Goal: Transaction & Acquisition: Purchase product/service

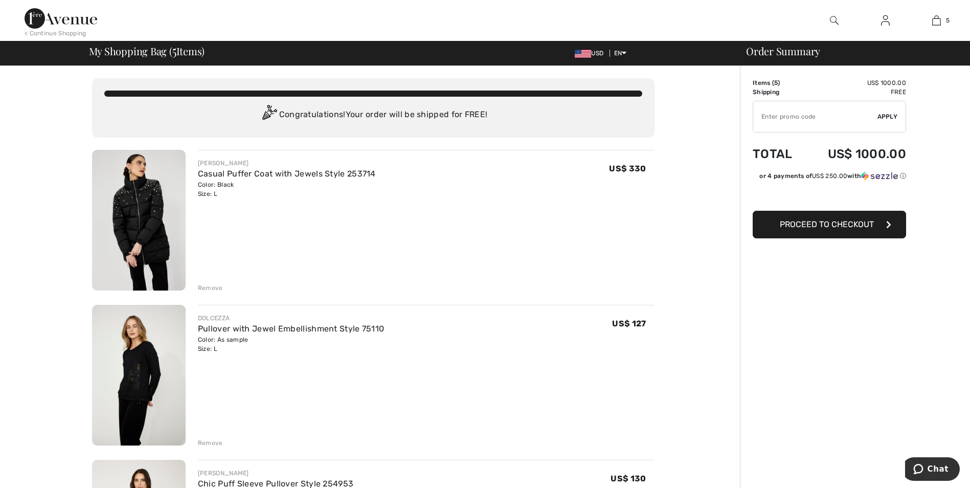
click at [212, 290] on div "Remove" at bounding box center [210, 287] width 25 height 9
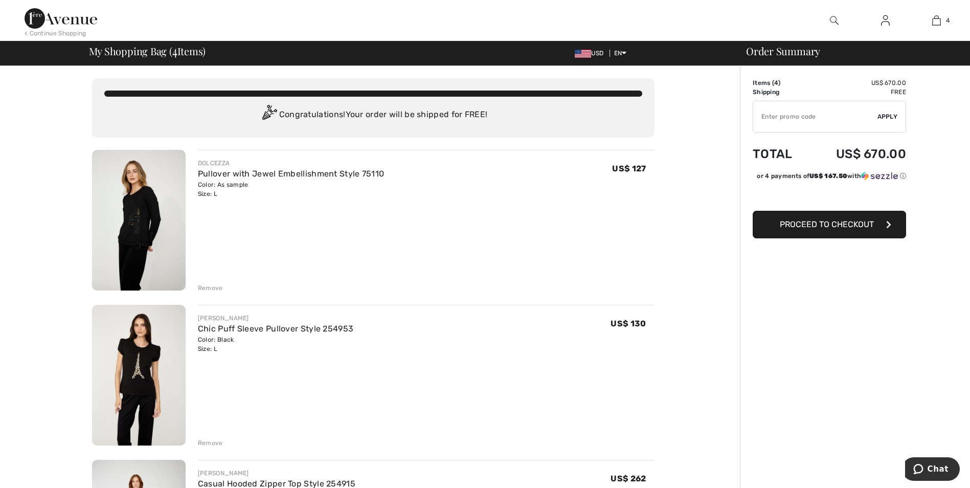
click at [211, 289] on div "Remove" at bounding box center [210, 287] width 25 height 9
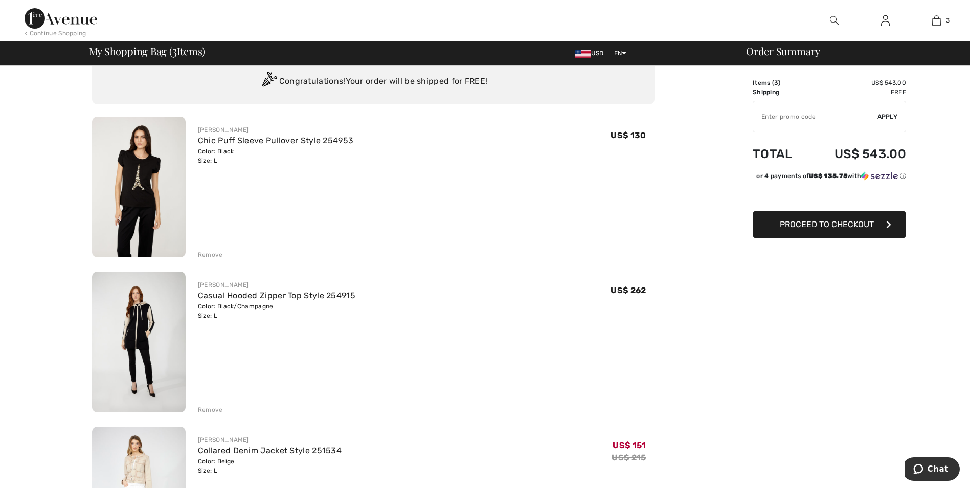
scroll to position [102, 0]
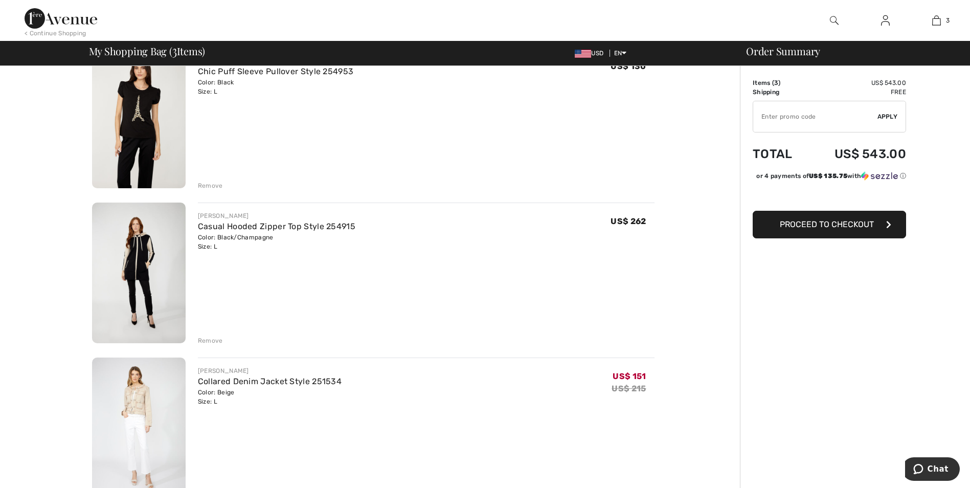
click at [216, 341] on div "Remove" at bounding box center [210, 340] width 25 height 9
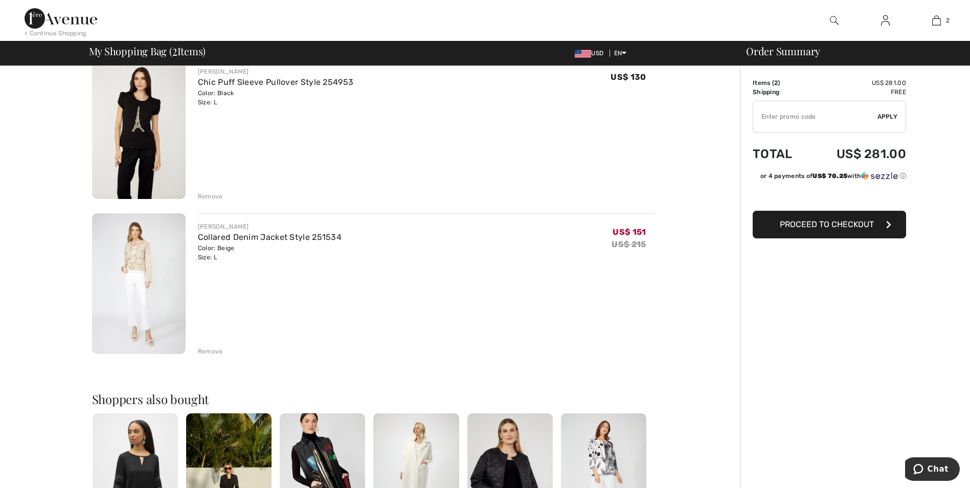
scroll to position [0, 0]
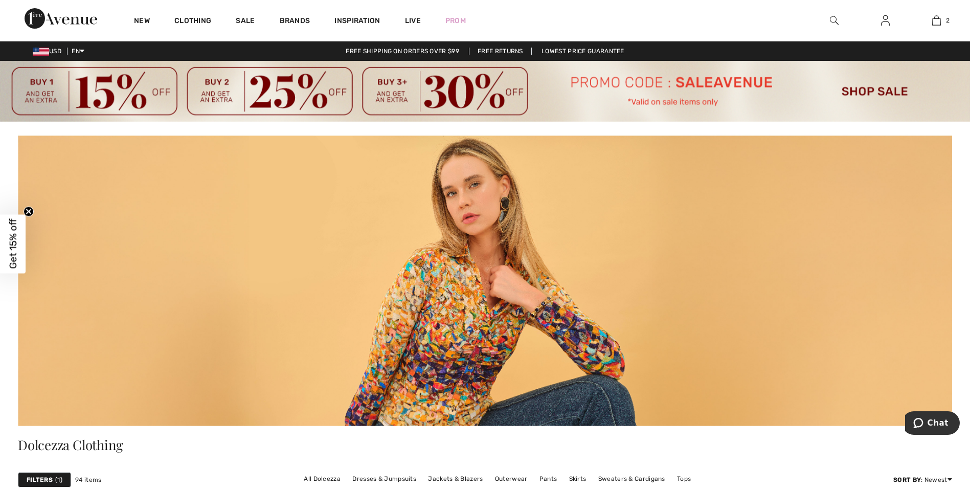
click at [20, 224] on span "Get 15% off" at bounding box center [13, 244] width 26 height 59
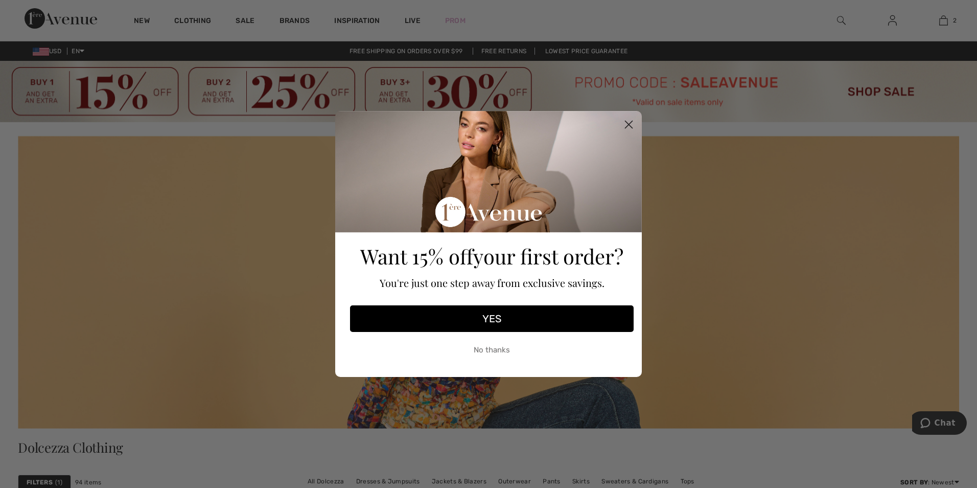
click at [511, 320] on button "YES" at bounding box center [492, 318] width 284 height 27
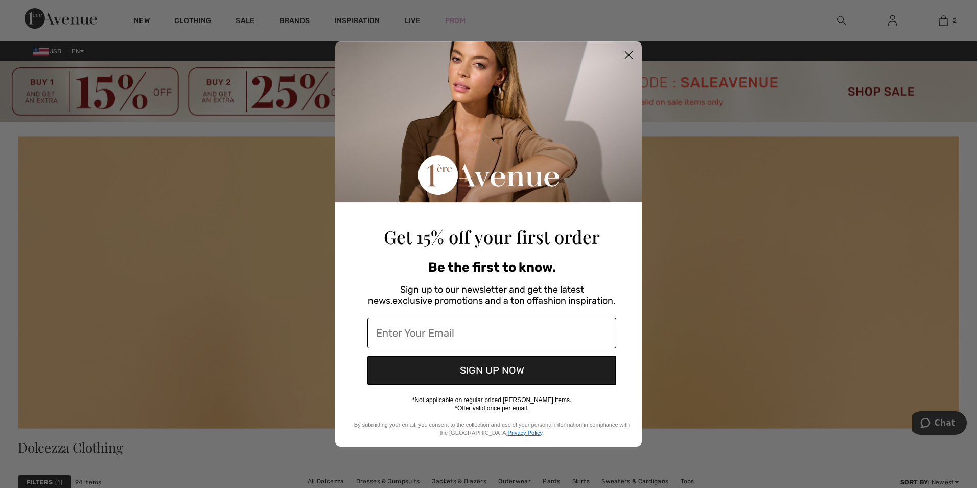
click at [511, 320] on input "Enter Your Email" at bounding box center [492, 332] width 249 height 31
type input "jenniferhatseras@odysseylogistics.com"
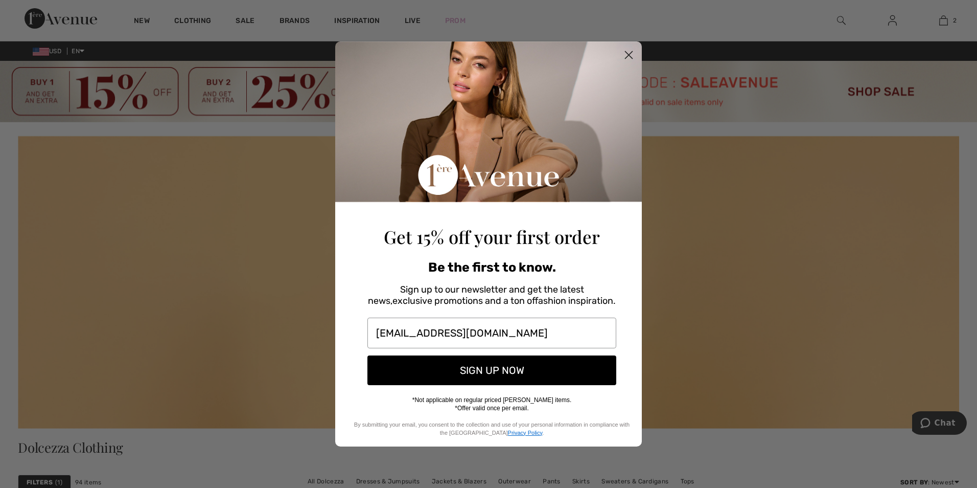
click at [507, 374] on button "SIGN UP NOW" at bounding box center [492, 370] width 249 height 30
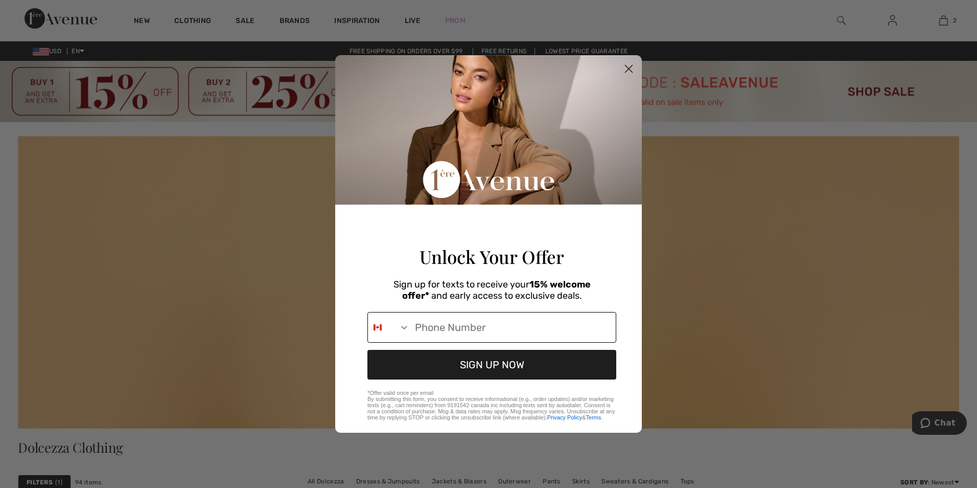
click at [499, 337] on input "Phone Number" at bounding box center [513, 327] width 206 height 30
type input "1-219-508-0896"
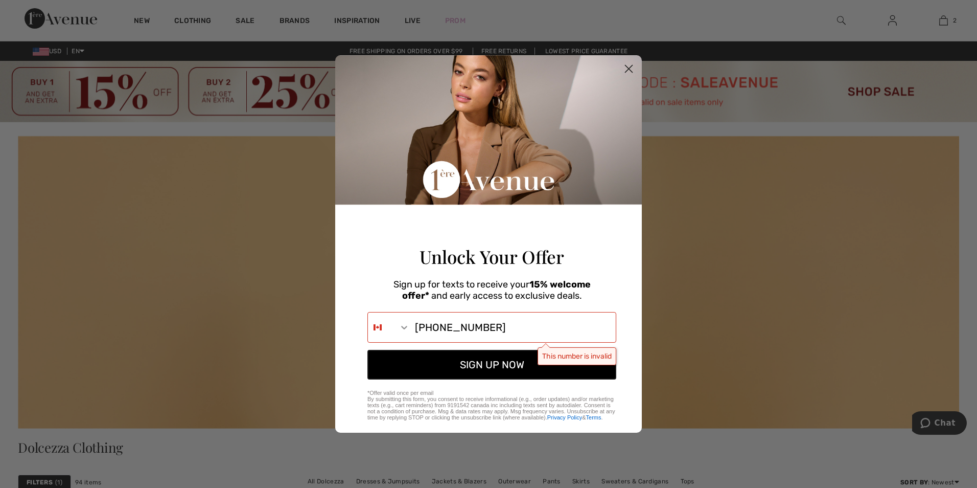
click at [496, 375] on button "SIGN UP NOW" at bounding box center [492, 365] width 249 height 30
click at [630, 60] on circle "Close dialog" at bounding box center [629, 68] width 17 height 17
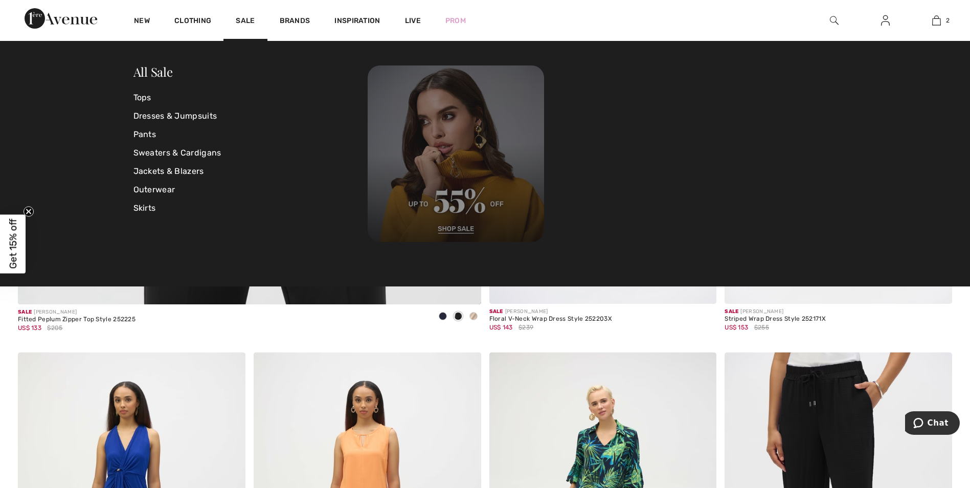
click at [453, 229] on img at bounding box center [456, 153] width 176 height 176
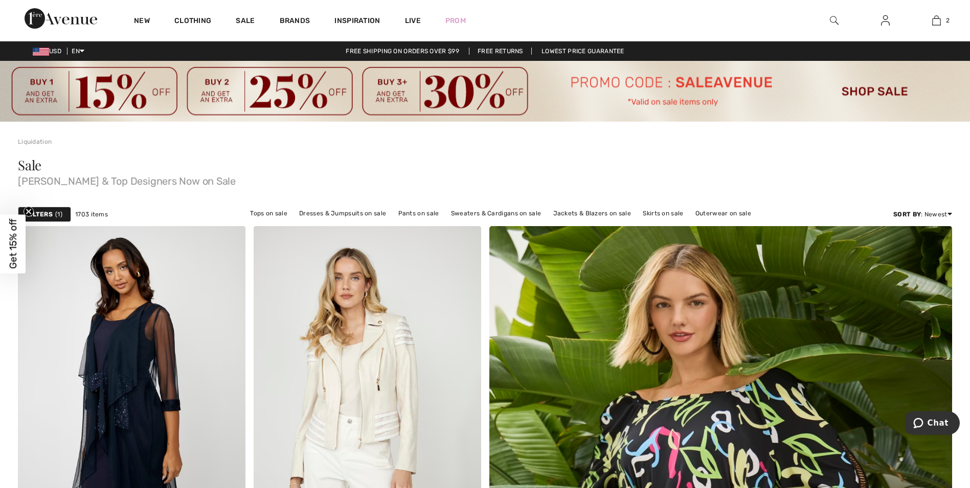
click at [54, 211] on div "Filters 1" at bounding box center [44, 214] width 53 height 15
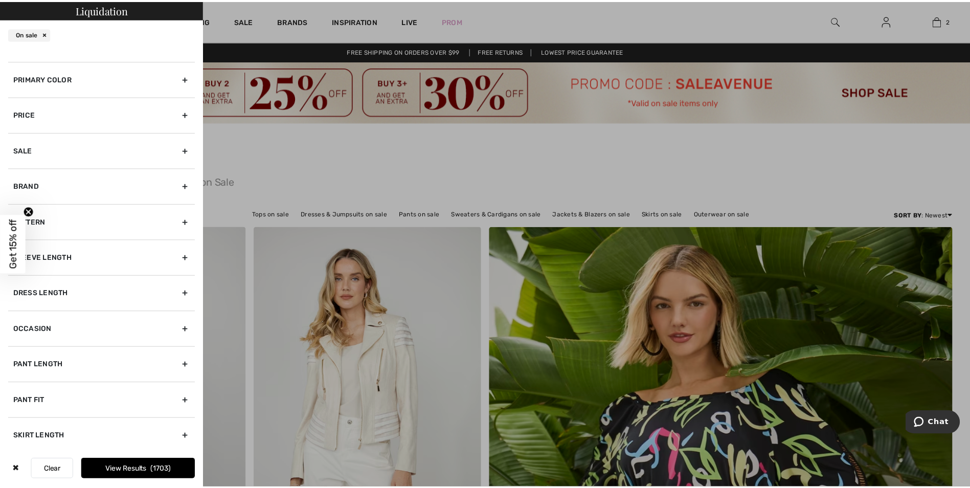
scroll to position [63, 0]
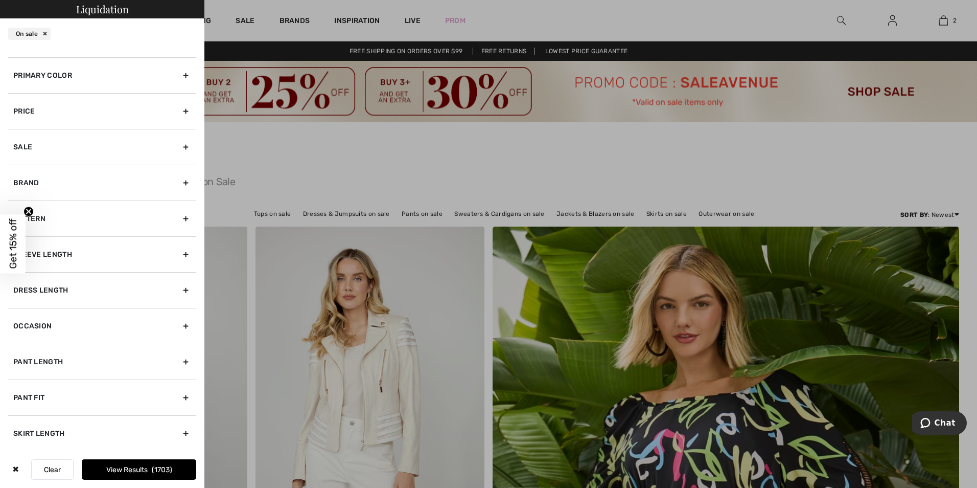
click at [34, 180] on div "Brand" at bounding box center [102, 183] width 188 height 36
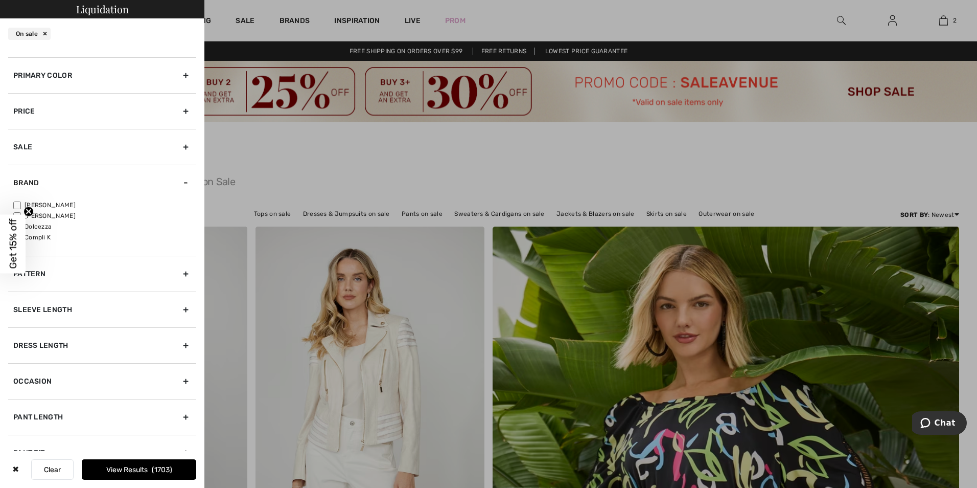
drag, startPoint x: 34, startPoint y: 180, endPoint x: 43, endPoint y: 223, distance: 44.4
click at [43, 223] on label "Dolcezza" at bounding box center [104, 226] width 183 height 9
click at [21, 223] on input"] "Dolcezza" at bounding box center [17, 227] width 8 height 8
checkbox input"] "true"
click at [29, 211] on icon "Close teaser" at bounding box center [29, 212] width 4 height 4
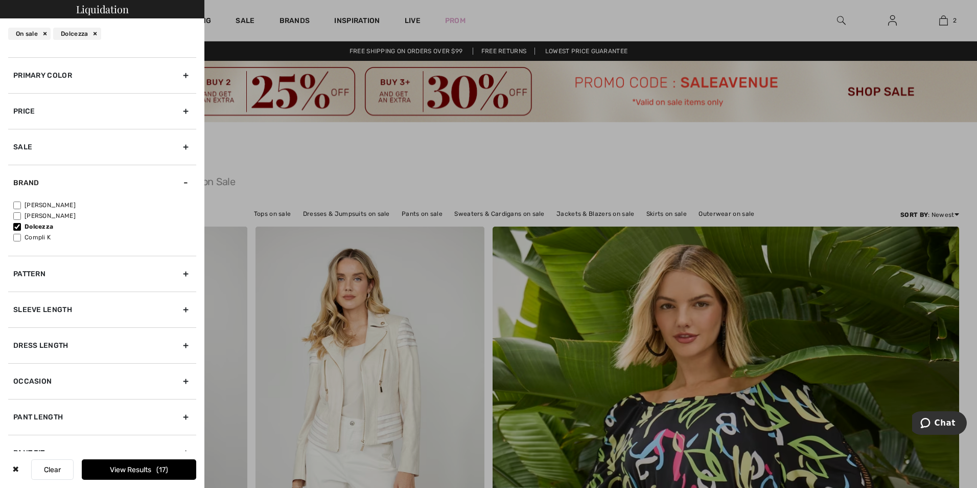
click at [404, 166] on div at bounding box center [488, 244] width 977 height 488
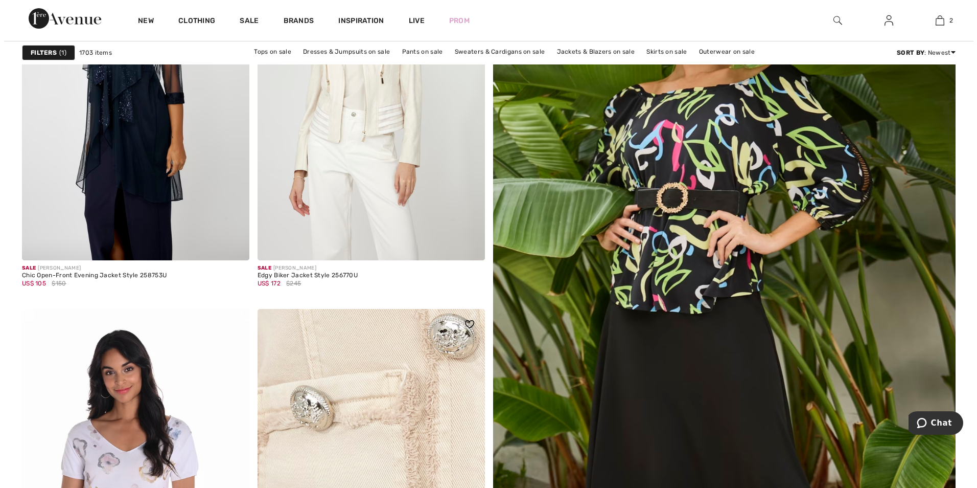
scroll to position [0, 0]
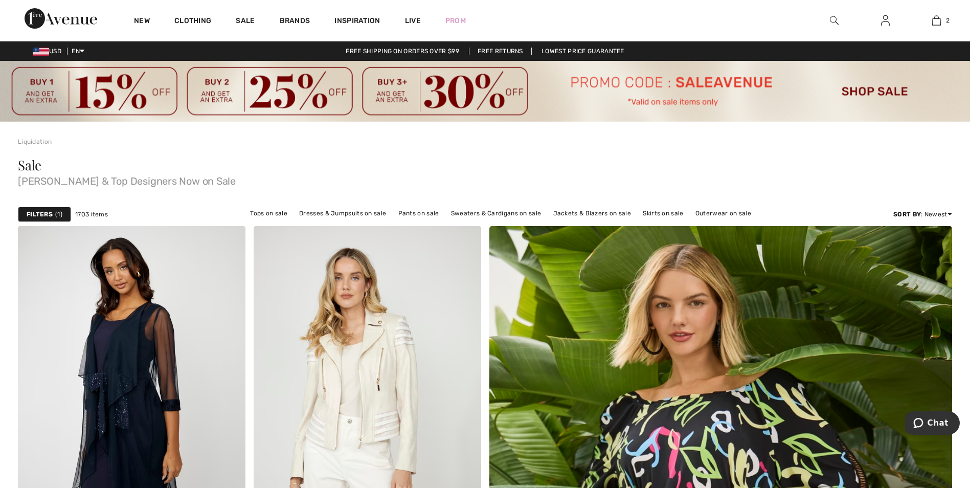
click at [54, 215] on div "Filters 1" at bounding box center [44, 214] width 53 height 15
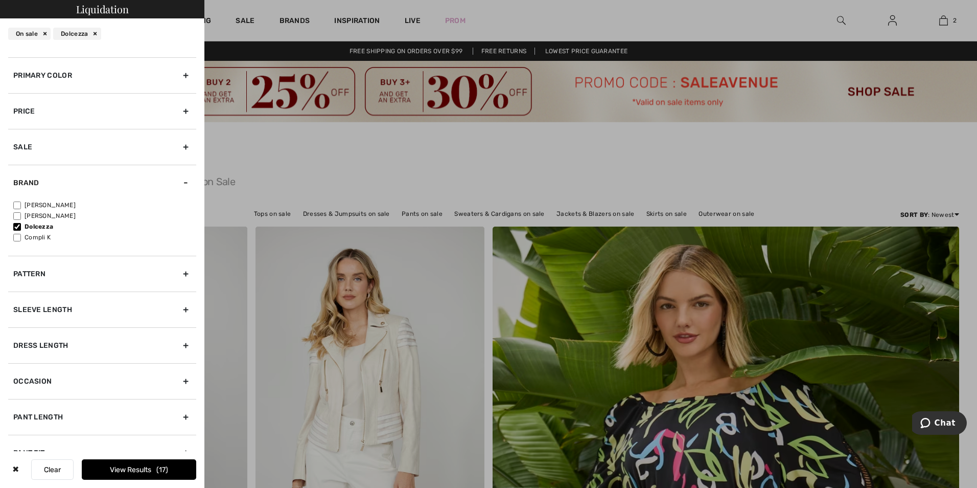
click at [140, 464] on button "View Results 17" at bounding box center [139, 469] width 115 height 20
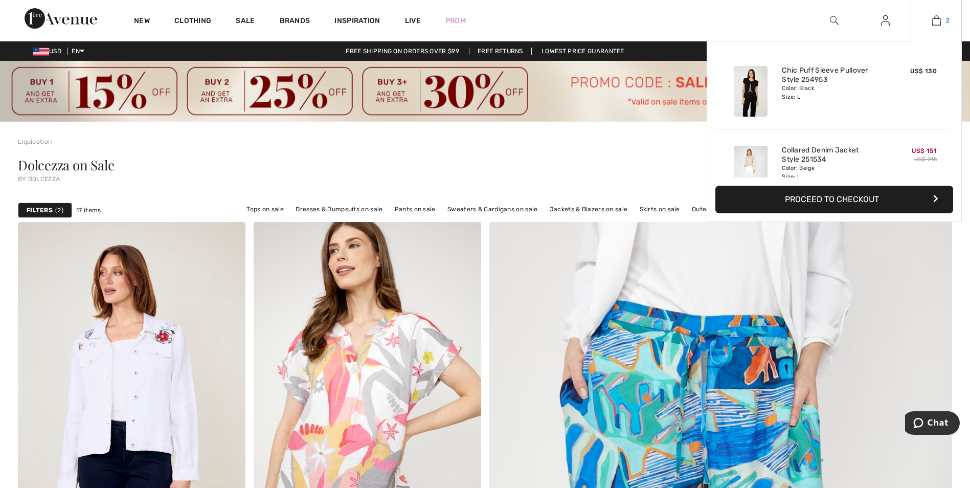
click at [937, 26] on img at bounding box center [936, 20] width 9 height 12
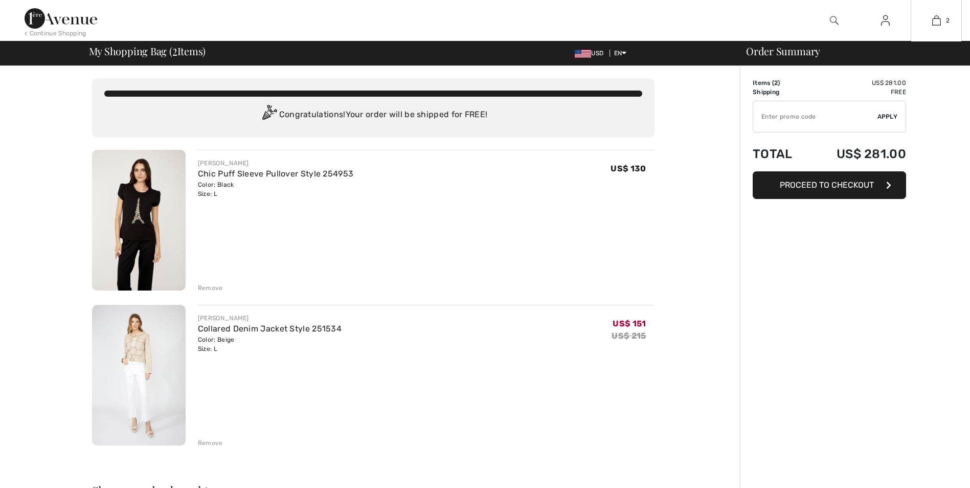
checkbox input "true"
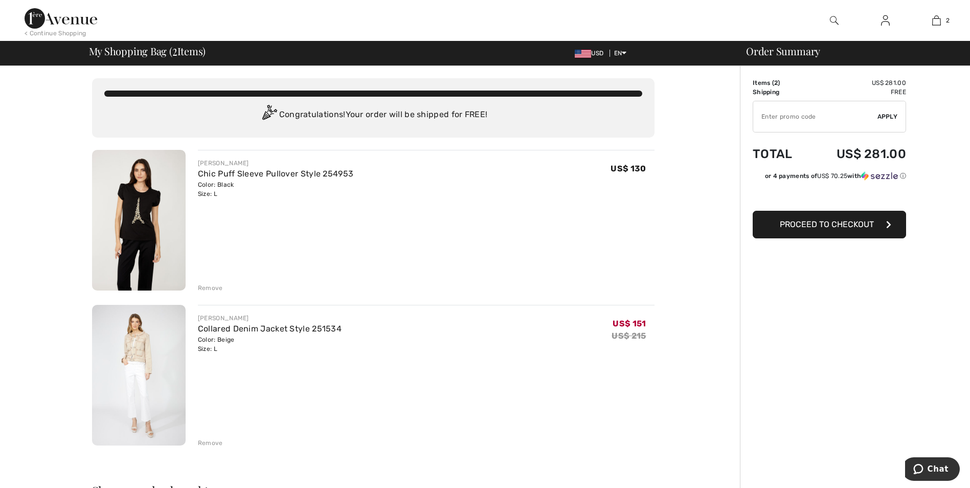
click at [804, 114] on input "TEXT" at bounding box center [815, 116] width 124 height 31
type input "SALEAVENUE"
click at [883, 121] on div "✔ Apply Remove" at bounding box center [829, 117] width 153 height 32
click at [891, 113] on span "Apply" at bounding box center [887, 116] width 20 height 9
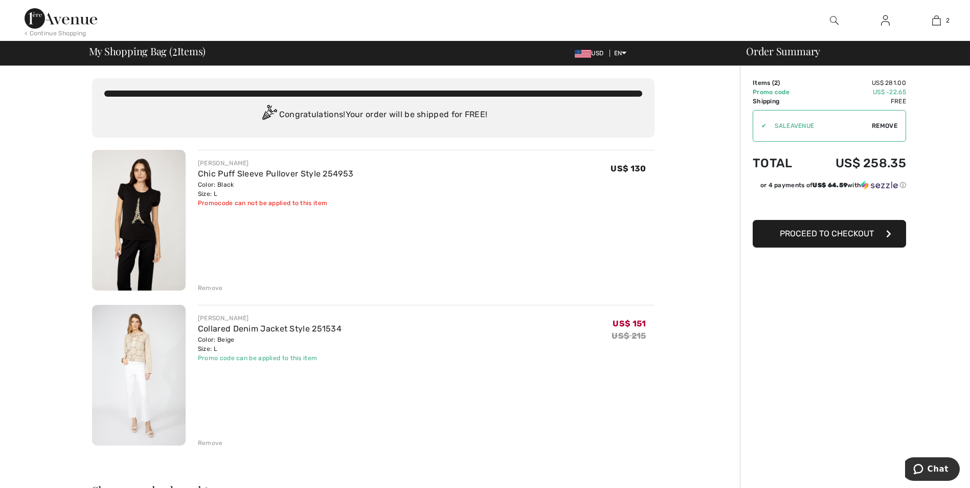
click at [859, 231] on span "Proceed to Checkout" at bounding box center [827, 234] width 94 height 10
click at [210, 439] on div "Remove" at bounding box center [210, 442] width 25 height 9
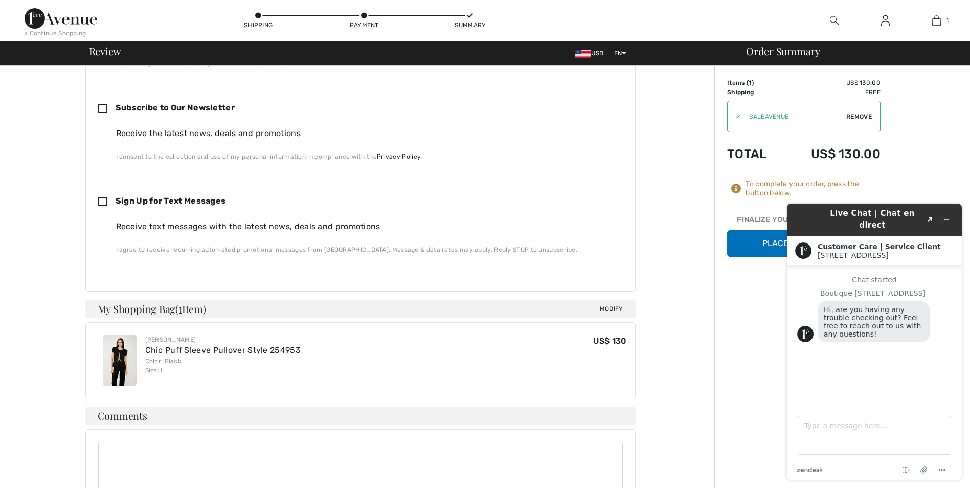
scroll to position [409, 0]
click at [946, 220] on icon "Minimize widget" at bounding box center [946, 220] width 5 height 0
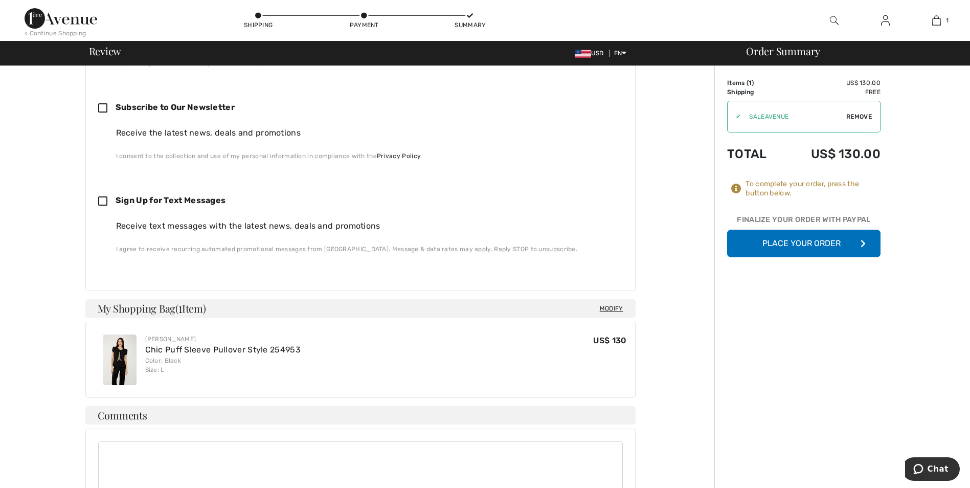
click at [827, 244] on button "Place Your Order" at bounding box center [803, 244] width 153 height 28
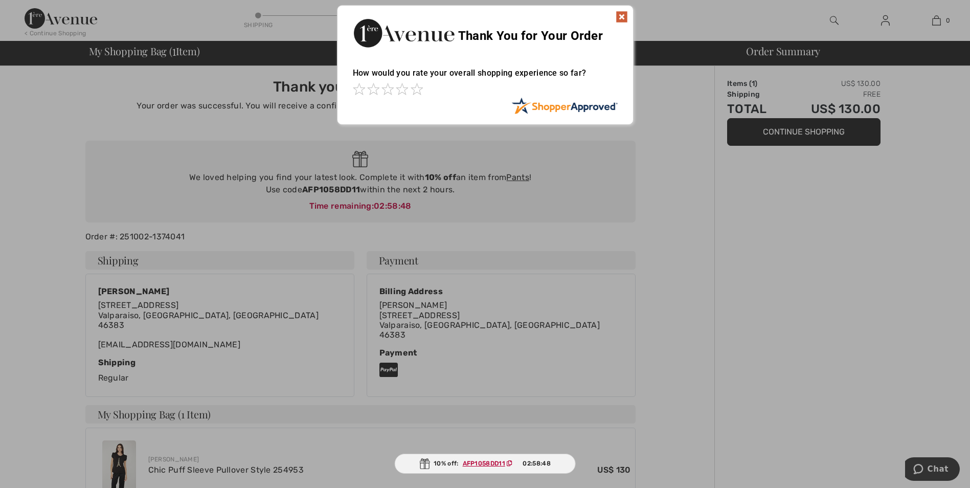
click at [619, 17] on img at bounding box center [621, 17] width 12 height 12
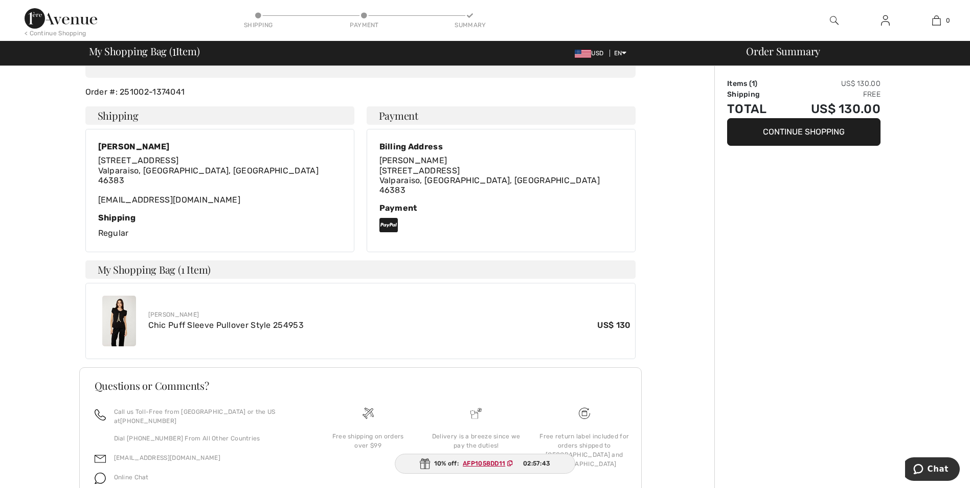
scroll to position [185, 0]
